Goal: Information Seeking & Learning: Learn about a topic

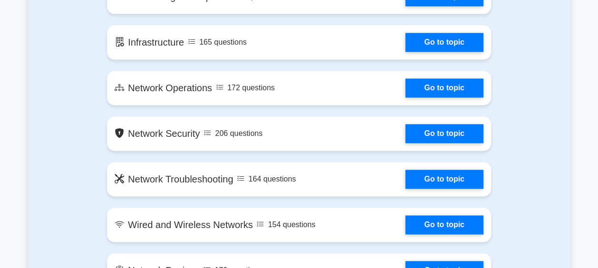
scroll to position [666, 0]
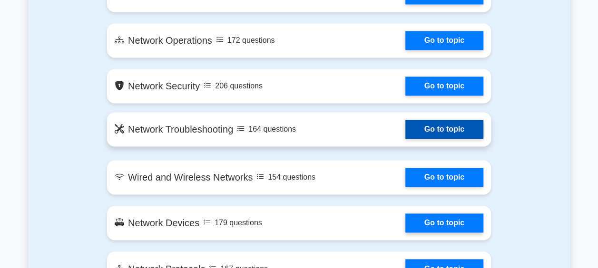
click at [406, 130] on link "Go to topic" at bounding box center [445, 129] width 78 height 19
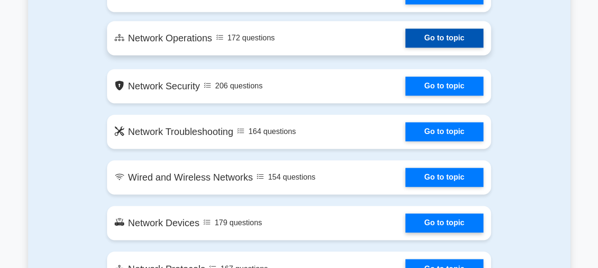
click at [406, 48] on link "Go to topic" at bounding box center [445, 38] width 78 height 19
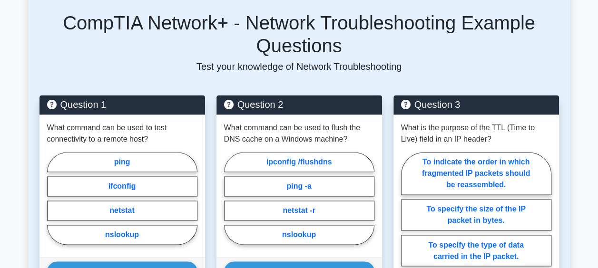
scroll to position [666, 0]
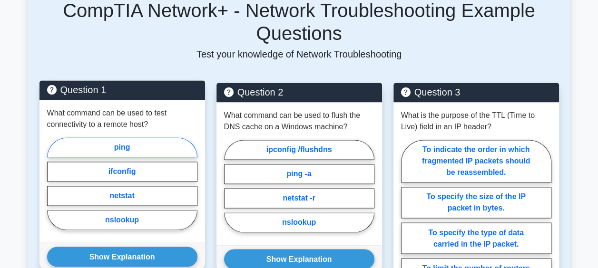
click at [134, 138] on label "ping" at bounding box center [122, 148] width 150 height 20
click at [53, 184] on input "ping" at bounding box center [50, 187] width 6 height 6
radio input "true"
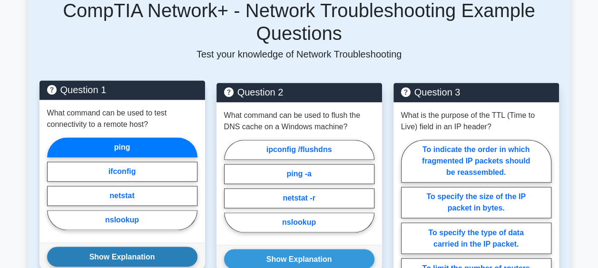
click at [121, 247] on button "Show Explanation" at bounding box center [122, 257] width 150 height 20
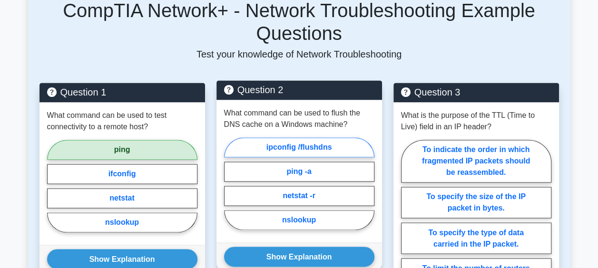
click at [320, 138] on label "ipconfig /flushdns" at bounding box center [299, 148] width 150 height 20
click at [230, 184] on input "ipconfig /flushdns" at bounding box center [227, 187] width 6 height 6
radio input "true"
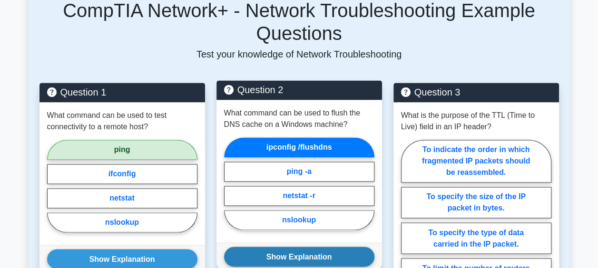
click at [326, 247] on button "Show Explanation" at bounding box center [299, 257] width 150 height 20
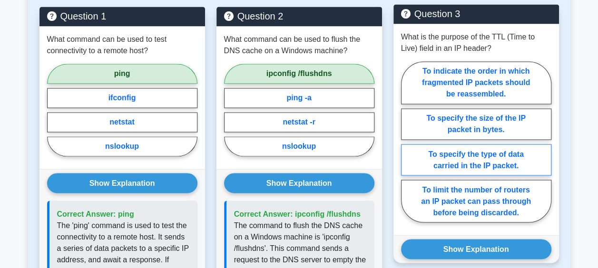
scroll to position [762, 0]
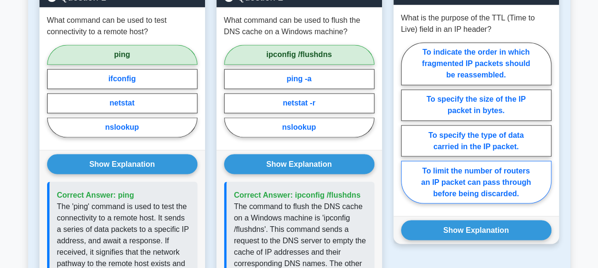
click at [492, 174] on label "To limit the number of routers an IP packet can pass through before being disca…" at bounding box center [476, 182] width 150 height 43
click at [407, 129] on input "To limit the number of routers an IP packet can pass through before being disca…" at bounding box center [404, 126] width 6 height 6
radio input "true"
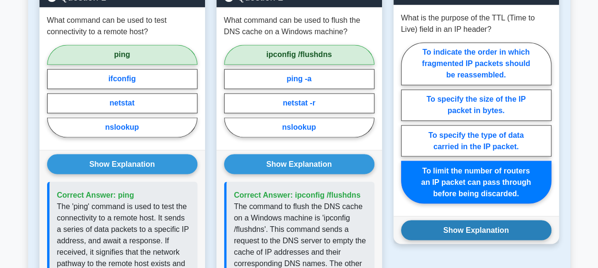
click at [492, 220] on button "Show Explanation" at bounding box center [476, 230] width 150 height 20
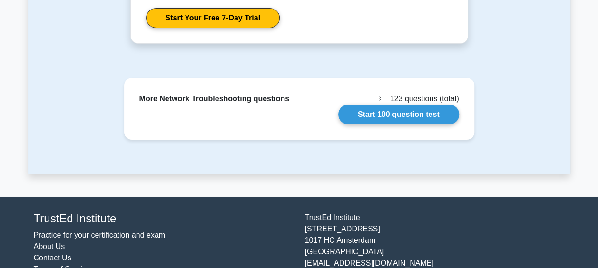
scroll to position [1593, 0]
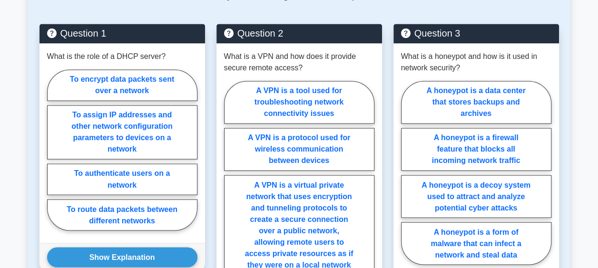
scroll to position [666, 0]
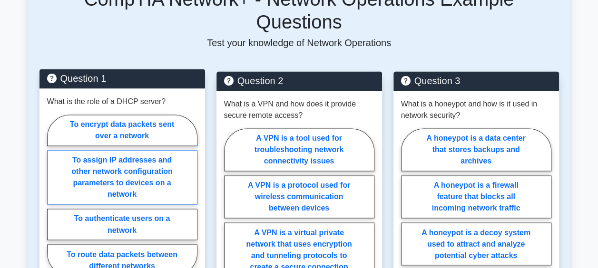
click at [141, 150] on label "To assign IP addresses and other network configuration parameters to devices on…" at bounding box center [122, 177] width 150 height 54
click at [53, 195] on input "To assign IP addresses and other network configuration parameters to devices on…" at bounding box center [50, 198] width 6 height 6
radio input "true"
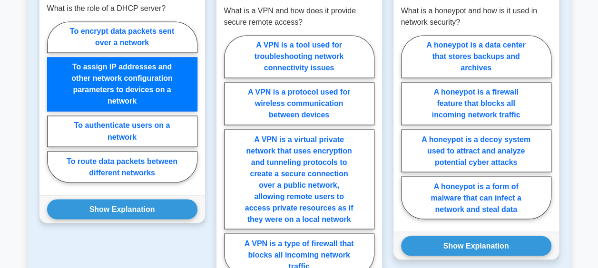
scroll to position [762, 0]
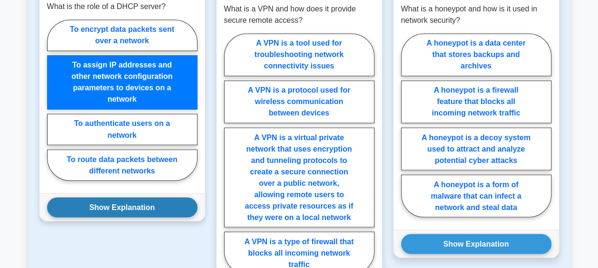
click at [123, 198] on button "Show Explanation" at bounding box center [122, 208] width 150 height 20
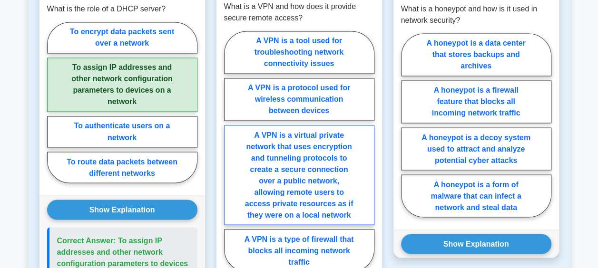
click at [326, 156] on label "A VPN is a virtual private network that uses encryption and tunneling protocols…" at bounding box center [299, 175] width 150 height 100
click at [230, 156] on input "A VPN is a virtual private network that uses encryption and tunneling protocols…" at bounding box center [227, 154] width 6 height 6
radio input "true"
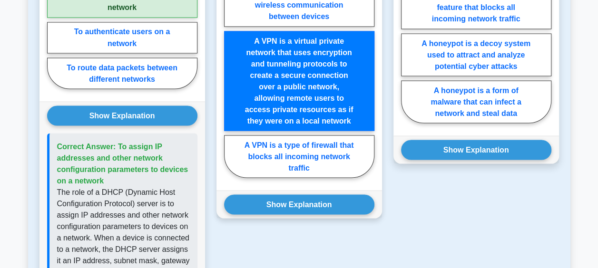
scroll to position [857, 0]
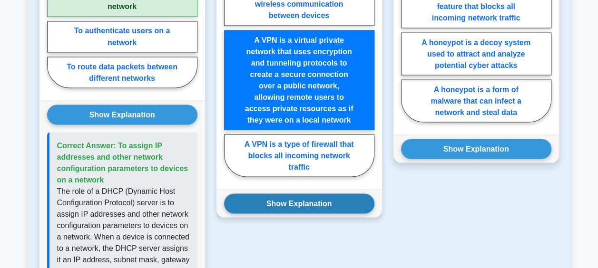
click at [308, 194] on button "Show Explanation" at bounding box center [299, 204] width 150 height 20
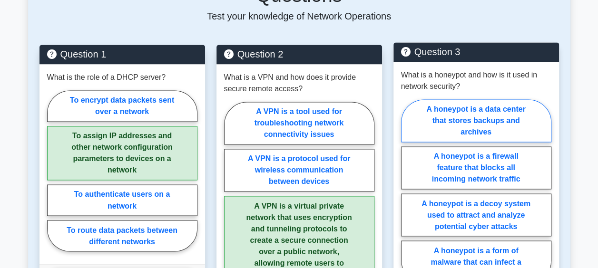
scroll to position [714, 0]
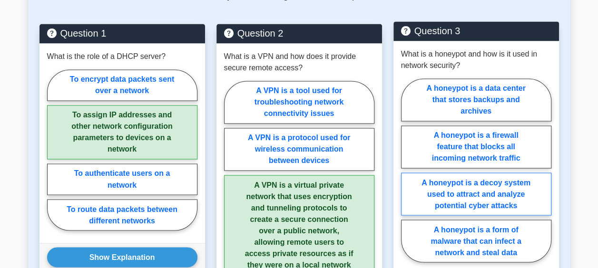
click at [486, 173] on label "A honeypot is a decoy system used to attract and analyze potential cyber attacks" at bounding box center [476, 194] width 150 height 43
click at [407, 170] on input "A honeypot is a decoy system used to attract and analyze potential cyber attacks" at bounding box center [404, 173] width 6 height 6
radio input "true"
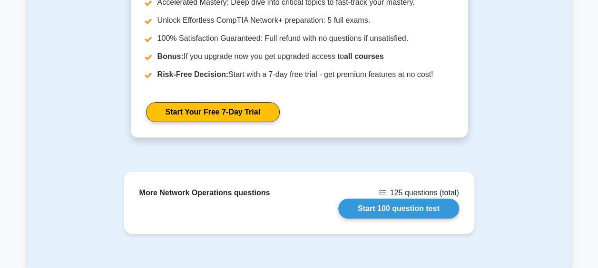
scroll to position [1666, 0]
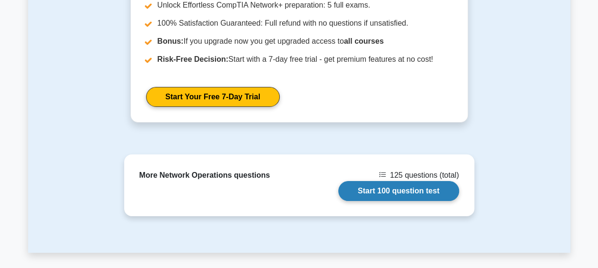
click at [386, 181] on link "Start 100 question test" at bounding box center [398, 191] width 121 height 20
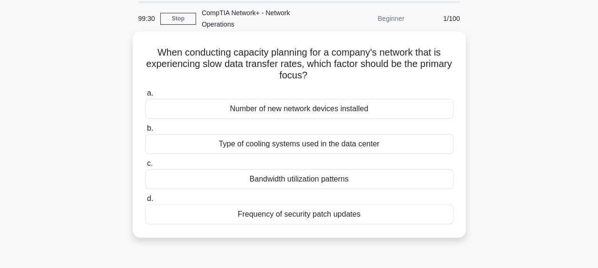
scroll to position [48, 0]
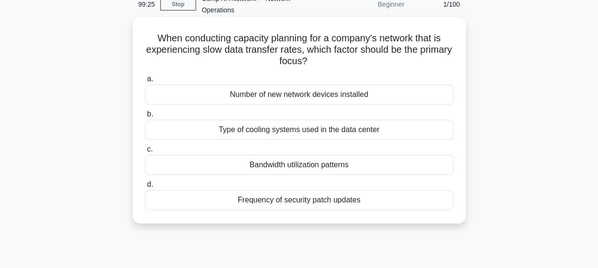
click at [285, 100] on div "Number of new network devices installed" at bounding box center [299, 95] width 308 height 20
click at [145, 82] on input "a. Number of new network devices installed" at bounding box center [145, 79] width 0 height 6
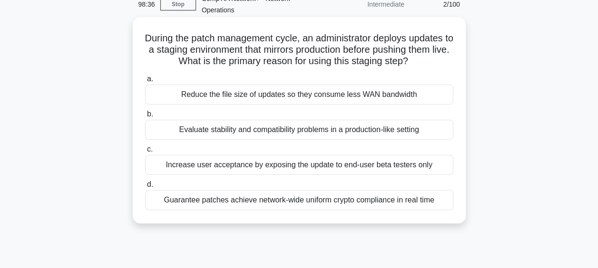
click at [234, 131] on div "Evaluate stability and compatibility problems in a production-like setting" at bounding box center [299, 130] width 308 height 20
click at [145, 118] on input "b. Evaluate stability and compatibility problems in a production-like setting" at bounding box center [145, 114] width 0 height 6
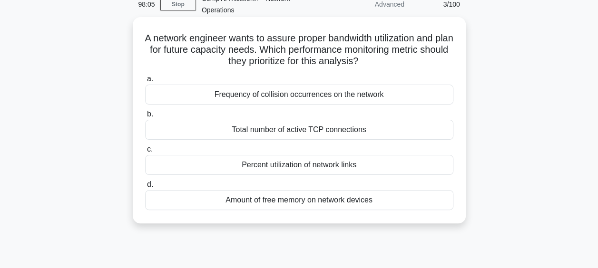
click at [303, 168] on div "Percent utilization of network links" at bounding box center [299, 165] width 308 height 20
click at [145, 153] on input "c. Percent utilization of network links" at bounding box center [145, 150] width 0 height 6
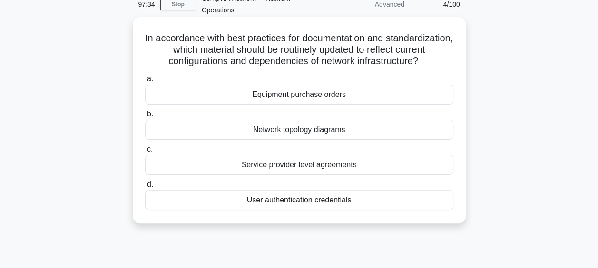
click at [296, 127] on div "Network topology diagrams" at bounding box center [299, 130] width 308 height 20
click at [145, 118] on input "b. Network topology diagrams" at bounding box center [145, 114] width 0 height 6
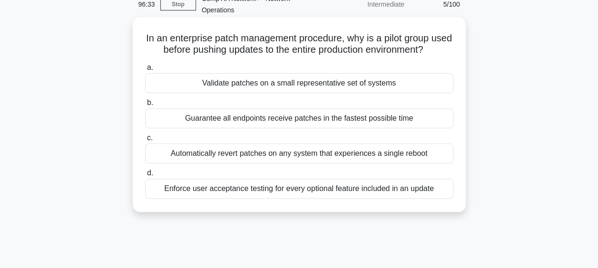
click at [286, 84] on div "Validate patches on a small representative set of systems" at bounding box center [299, 83] width 308 height 20
click at [145, 71] on input "a. Validate patches on a small representative set of systems" at bounding box center [145, 68] width 0 height 6
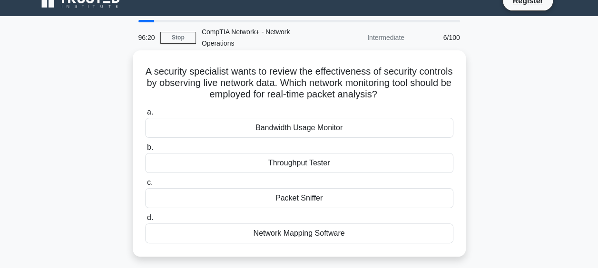
scroll to position [0, 0]
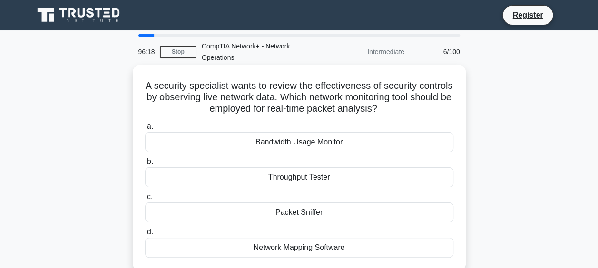
click at [297, 214] on div "Packet Sniffer" at bounding box center [299, 213] width 308 height 20
click at [145, 200] on input "c. Packet Sniffer" at bounding box center [145, 197] width 0 height 6
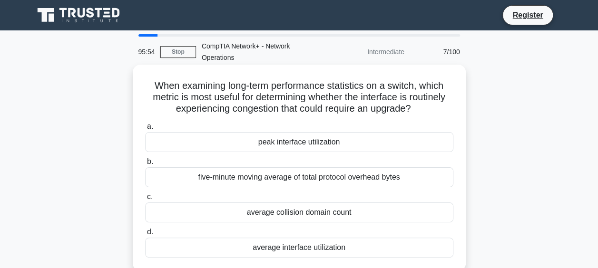
scroll to position [48, 0]
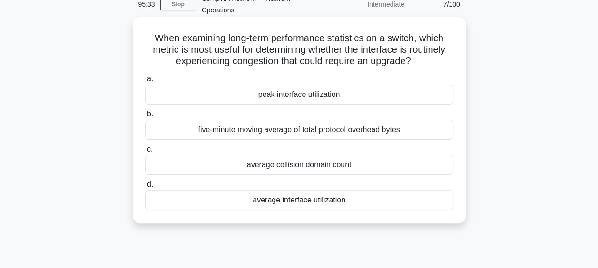
click at [315, 99] on div "peak interface utilization" at bounding box center [299, 95] width 308 height 20
click at [145, 82] on input "a. peak interface utilization" at bounding box center [145, 79] width 0 height 6
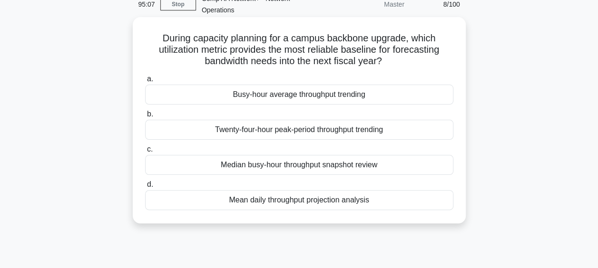
scroll to position [0, 0]
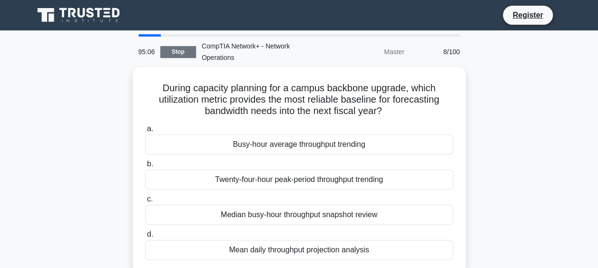
click at [185, 53] on link "Stop" at bounding box center [178, 52] width 36 height 12
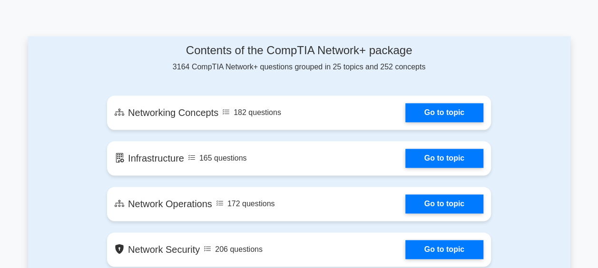
scroll to position [524, 0]
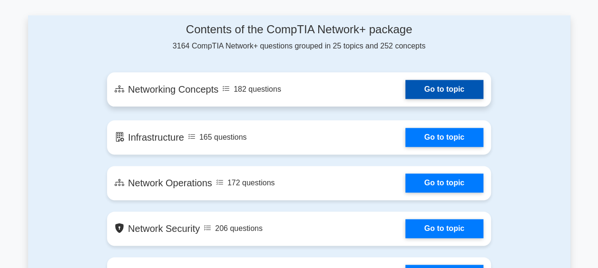
click at [446, 90] on link "Go to topic" at bounding box center [445, 89] width 78 height 19
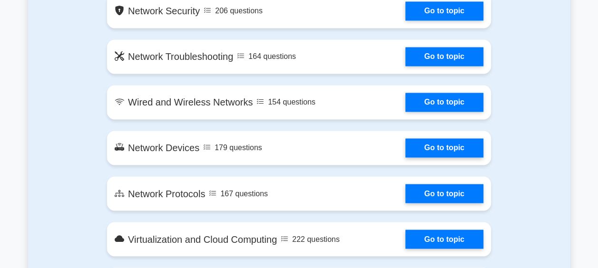
scroll to position [762, 0]
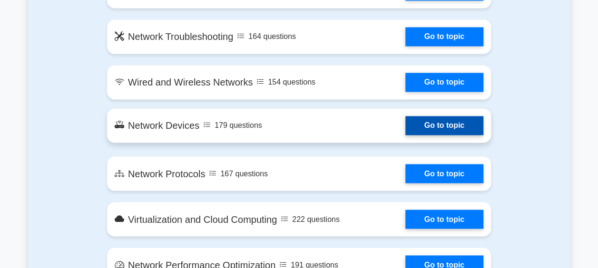
click at [406, 122] on link "Go to topic" at bounding box center [445, 125] width 78 height 19
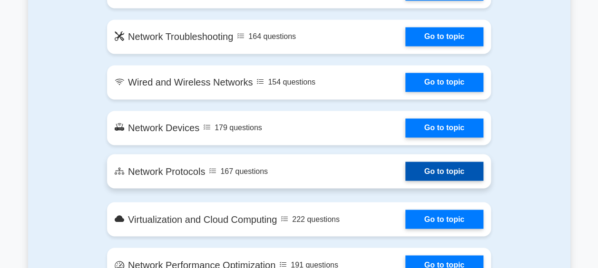
click at [406, 169] on link "Go to topic" at bounding box center [445, 171] width 78 height 19
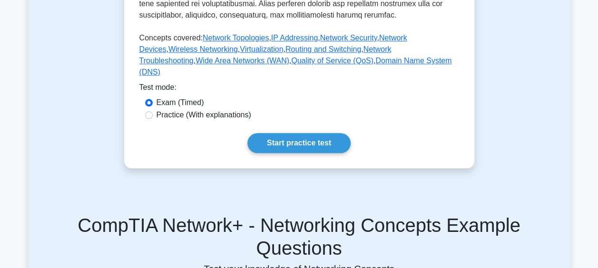
scroll to position [381, 0]
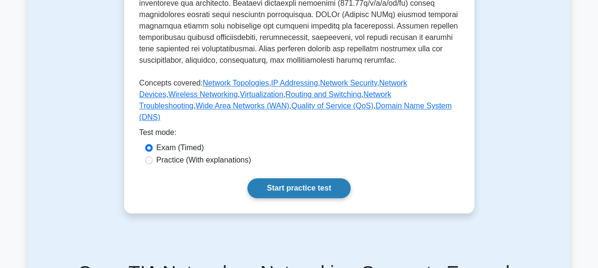
click at [301, 198] on link "Start practice test" at bounding box center [299, 188] width 103 height 20
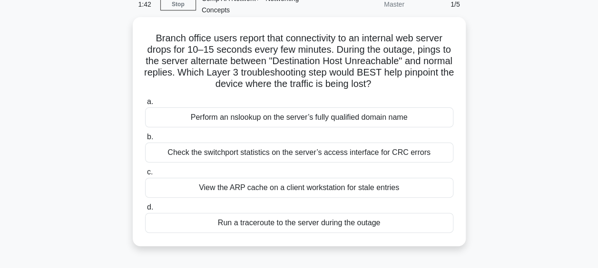
scroll to position [95, 0]
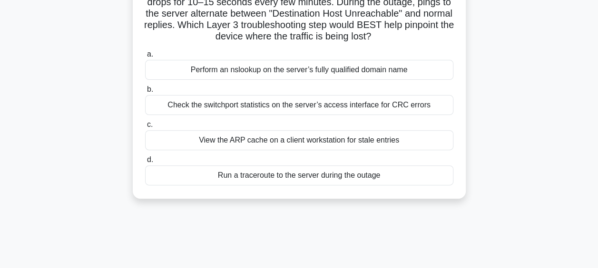
click at [292, 106] on div "Check the switchport statistics on the server’s access interface for CRC errors" at bounding box center [299, 105] width 308 height 20
click at [145, 93] on input "b. Check the switchport statistics on the server’s access interface for CRC err…" at bounding box center [145, 90] width 0 height 6
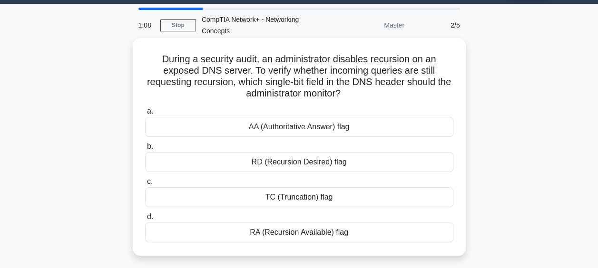
scroll to position [48, 0]
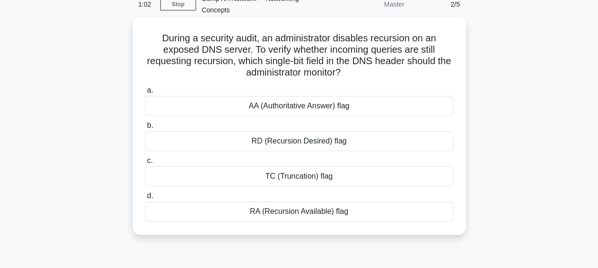
click at [318, 212] on div "RA (Recursion Available) flag" at bounding box center [299, 212] width 308 height 20
click at [145, 199] on input "d. RA (Recursion Available) flag" at bounding box center [145, 196] width 0 height 6
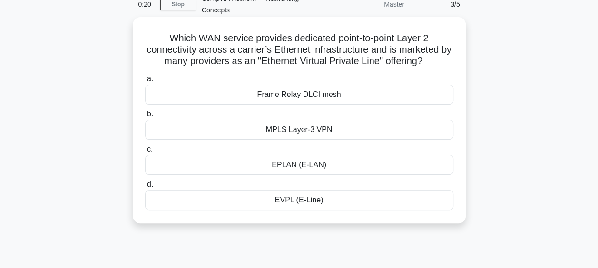
click at [315, 161] on div "EPLAN (E-LAN)" at bounding box center [299, 165] width 308 height 20
click at [145, 153] on input "c. EPLAN (E-LAN)" at bounding box center [145, 150] width 0 height 6
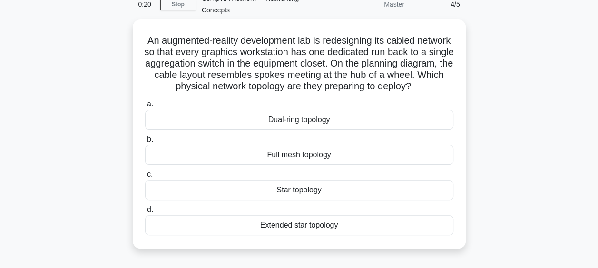
scroll to position [0, 0]
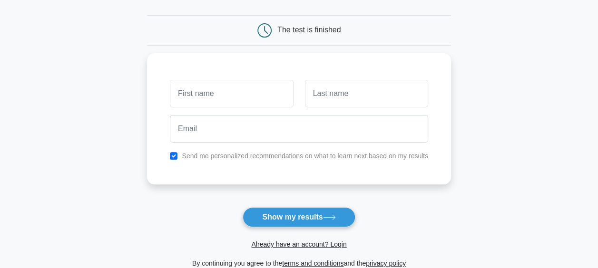
scroll to position [95, 0]
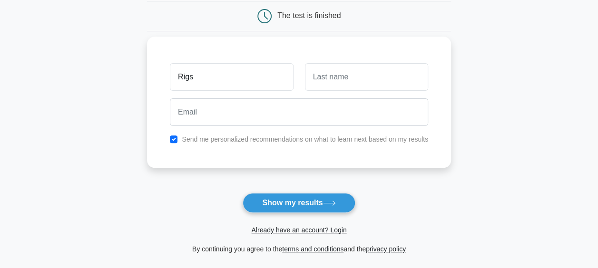
type input "Rigs"
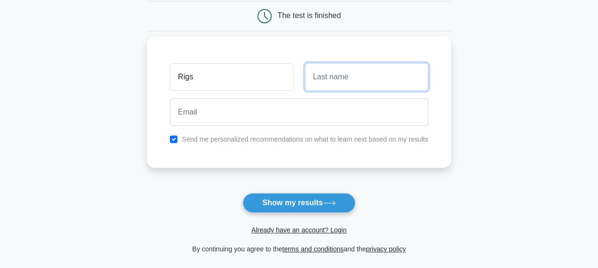
click at [335, 78] on input "text" at bounding box center [366, 77] width 123 height 28
type input "[PERSON_NAME]"
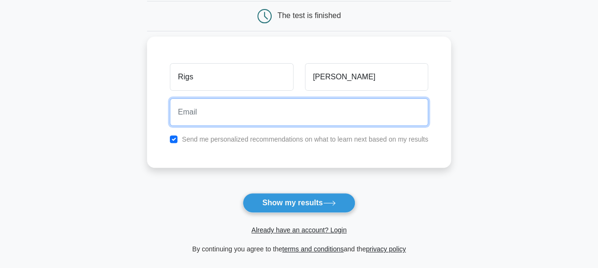
click at [275, 123] on input "email" at bounding box center [299, 113] width 258 height 28
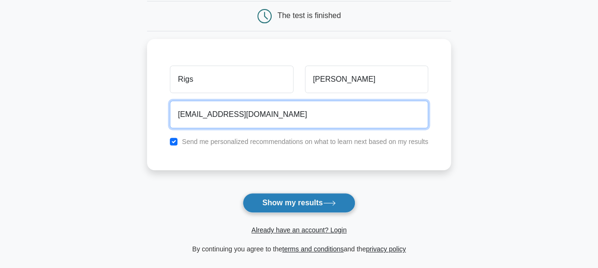
type input "[EMAIL_ADDRESS][DOMAIN_NAME]"
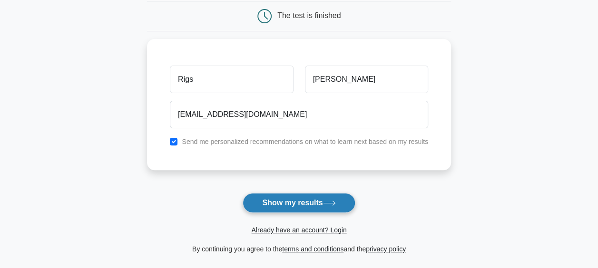
click at [287, 198] on button "Show my results" at bounding box center [299, 203] width 112 height 20
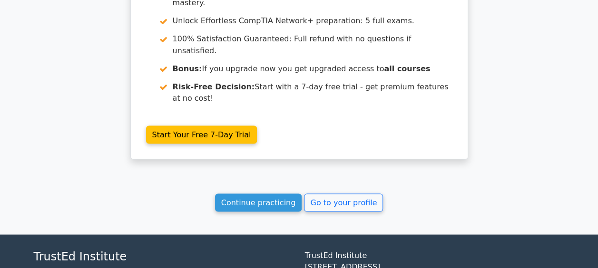
scroll to position [859, 0]
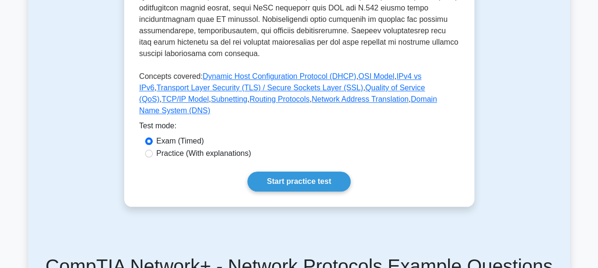
scroll to position [381, 0]
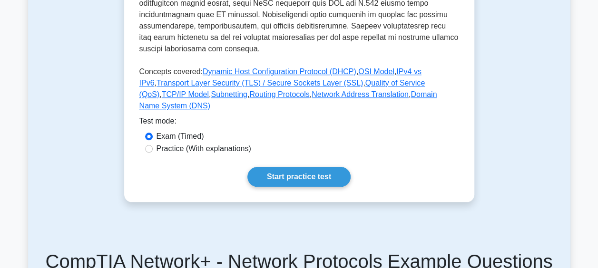
click at [168, 143] on label "Practice (With explanations)" at bounding box center [204, 148] width 95 height 11
click at [153, 145] on input "Practice (With explanations)" at bounding box center [149, 149] width 8 height 8
radio input "true"
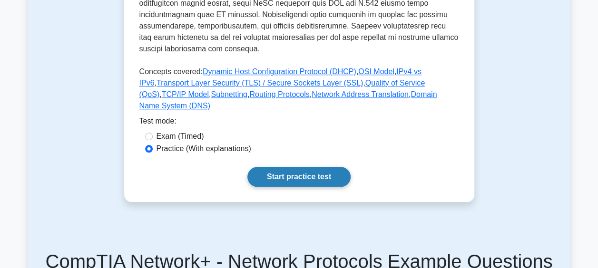
click at [314, 167] on link "Start practice test" at bounding box center [299, 177] width 103 height 20
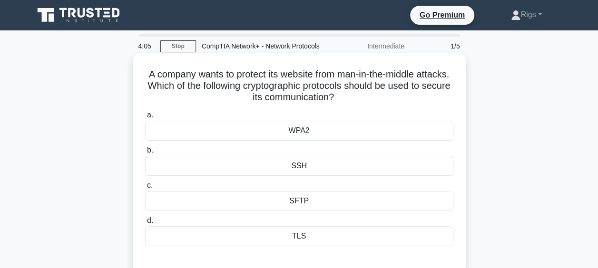
drag, startPoint x: 303, startPoint y: 239, endPoint x: 306, endPoint y: 234, distance: 5.3
click at [306, 235] on div "TLS" at bounding box center [299, 237] width 308 height 20
click at [145, 224] on input "d. TLS" at bounding box center [145, 221] width 0 height 6
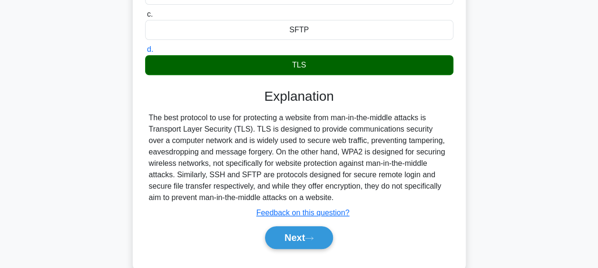
scroll to position [190, 0]
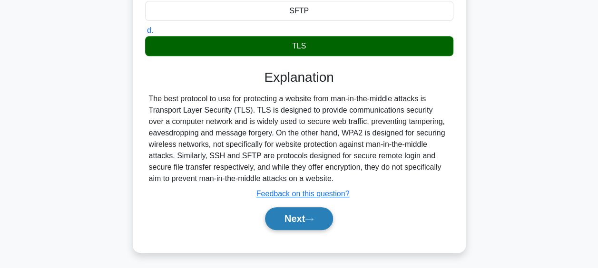
click at [294, 219] on button "Next" at bounding box center [299, 219] width 68 height 23
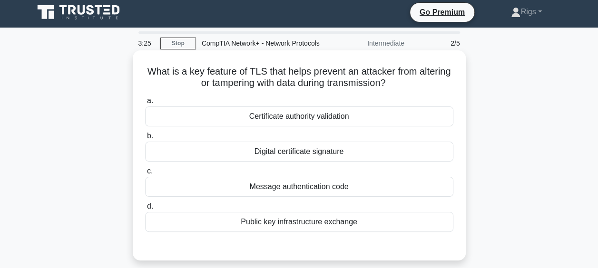
scroll to position [0, 0]
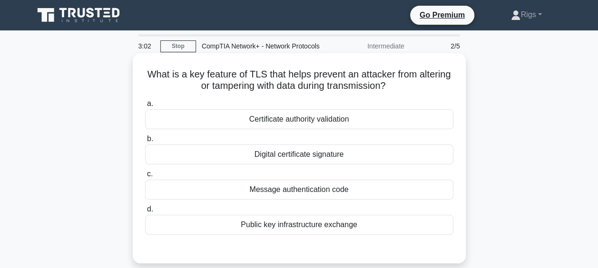
click at [296, 228] on div "Public key infrastructure exchange" at bounding box center [299, 225] width 308 height 20
click at [145, 213] on input "d. Public key infrastructure exchange" at bounding box center [145, 210] width 0 height 6
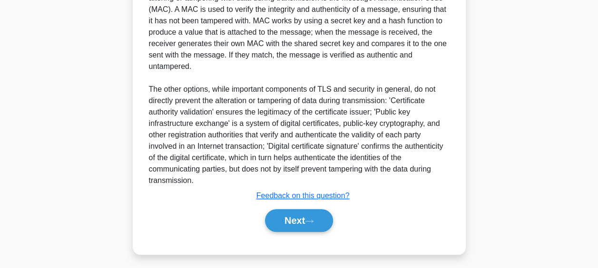
scroll to position [296, 0]
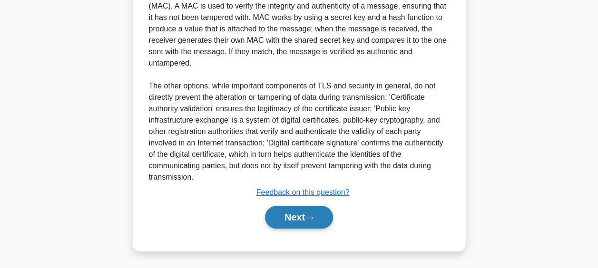
click at [300, 214] on button "Next" at bounding box center [299, 217] width 68 height 23
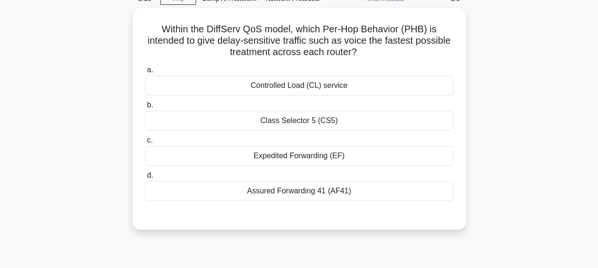
scroll to position [0, 0]
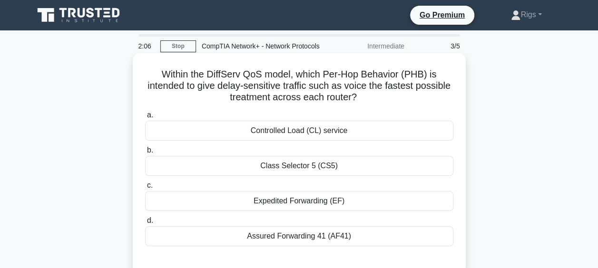
click at [275, 136] on div "Controlled Load (CL) service" at bounding box center [299, 131] width 308 height 20
click at [145, 119] on input "a. Controlled Load (CL) service" at bounding box center [145, 115] width 0 height 6
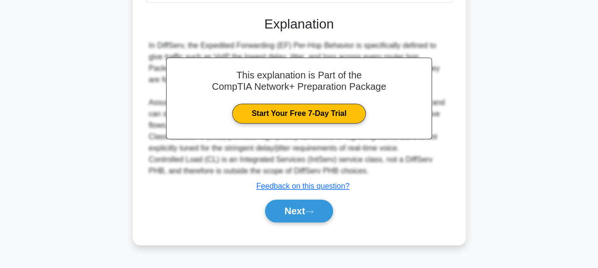
scroll to position [246, 0]
